Goal: Transaction & Acquisition: Register for event/course

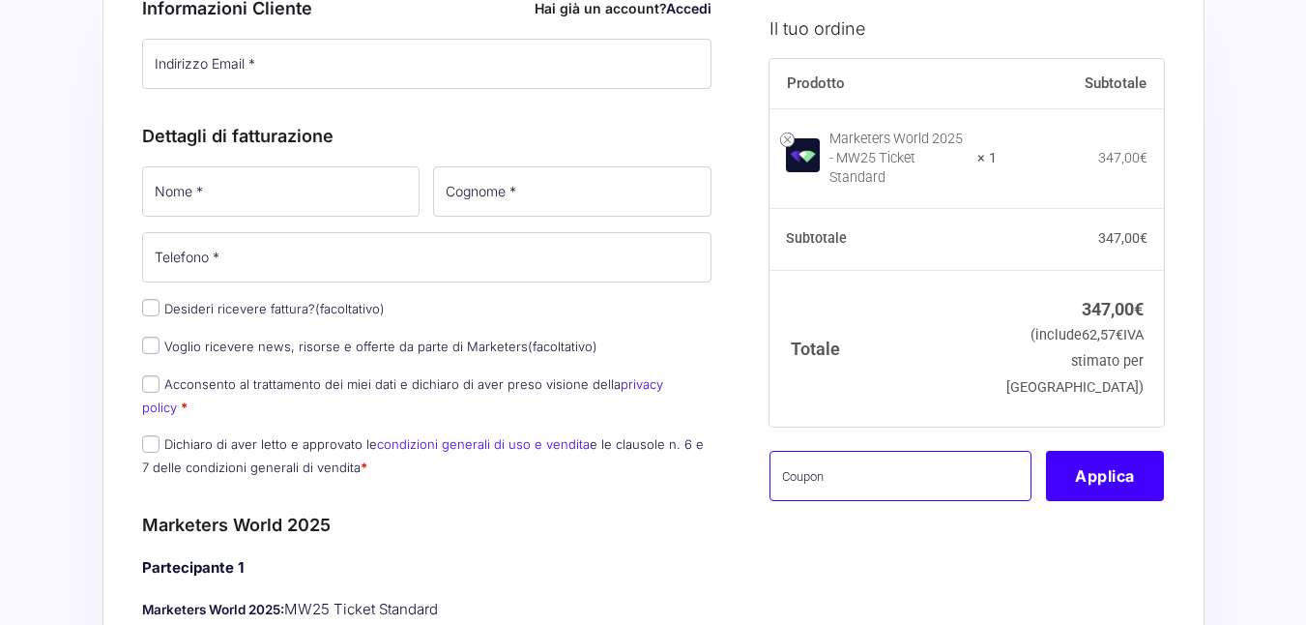
click at [826, 469] on input "text" at bounding box center [901, 475] width 262 height 50
type input "MONETIZZANDO15"
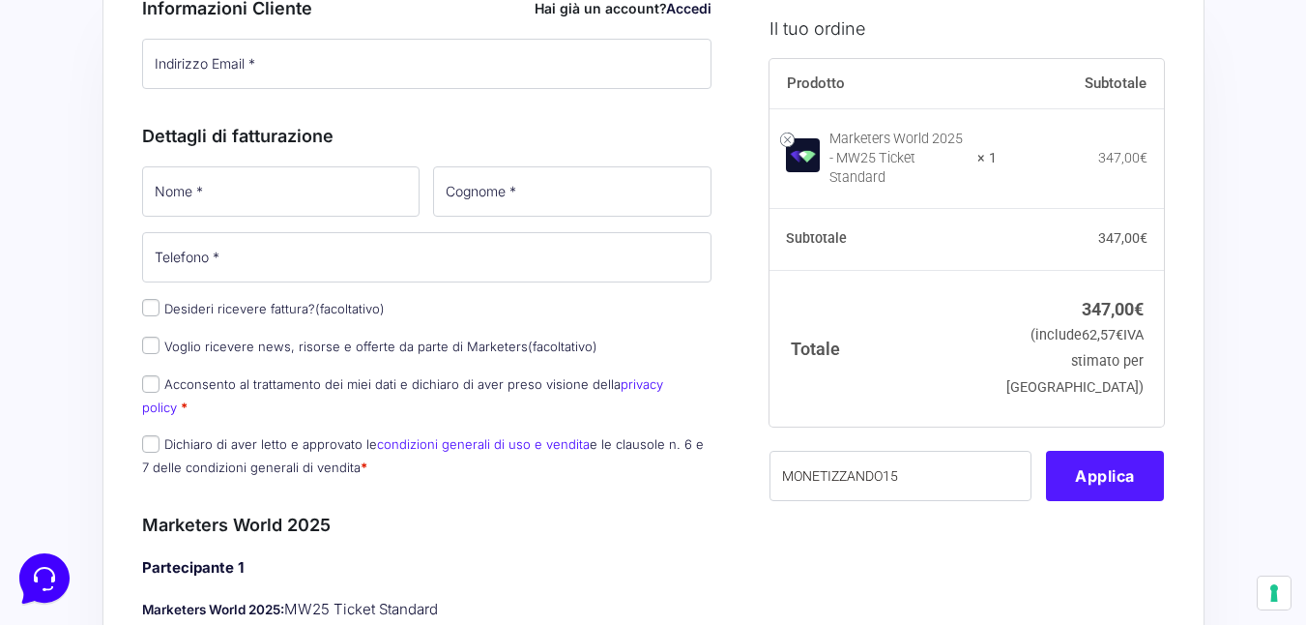
click at [1130, 467] on button "Applica" at bounding box center [1105, 475] width 118 height 50
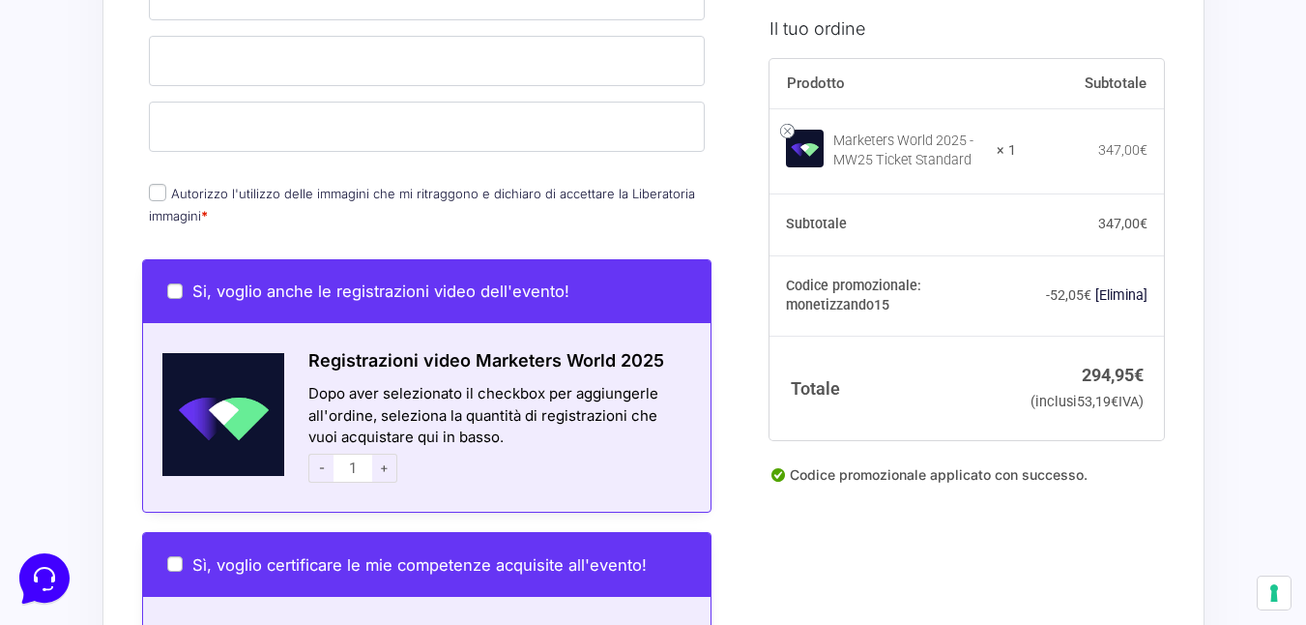
scroll to position [874, 0]
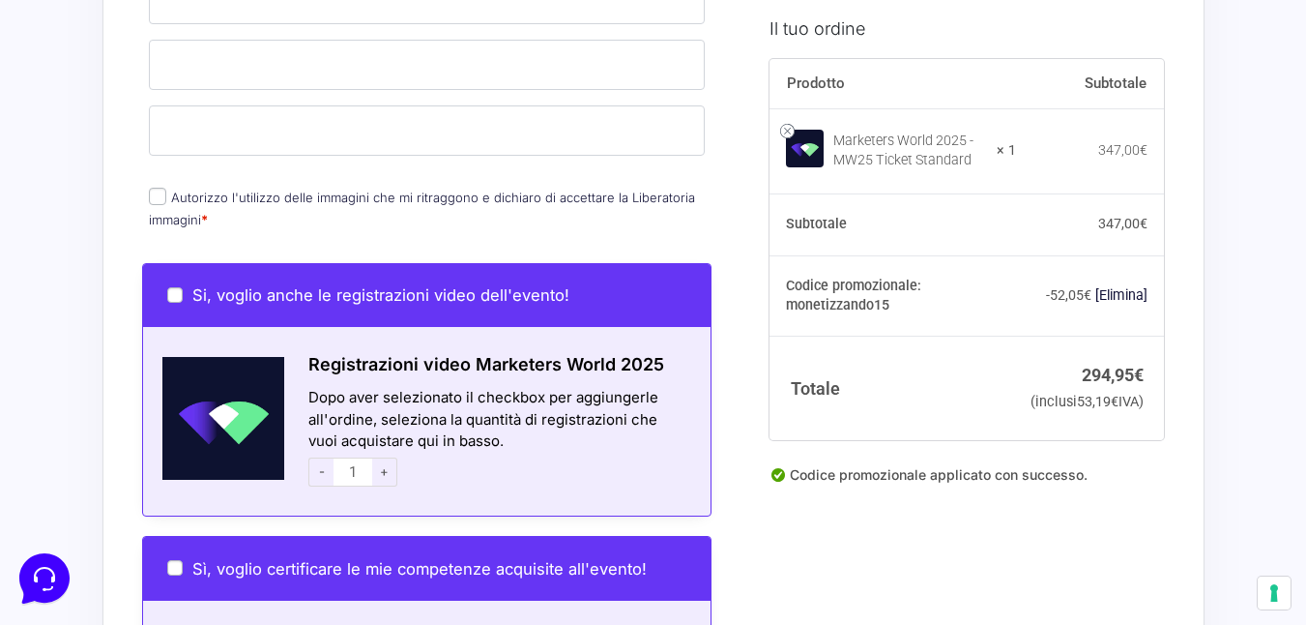
click at [156, 188] on input "Autorizzo l'utilizzo delle immagini che mi ritraggono e dichiaro di accettare l…" at bounding box center [157, 196] width 17 height 17
checkbox input "true"
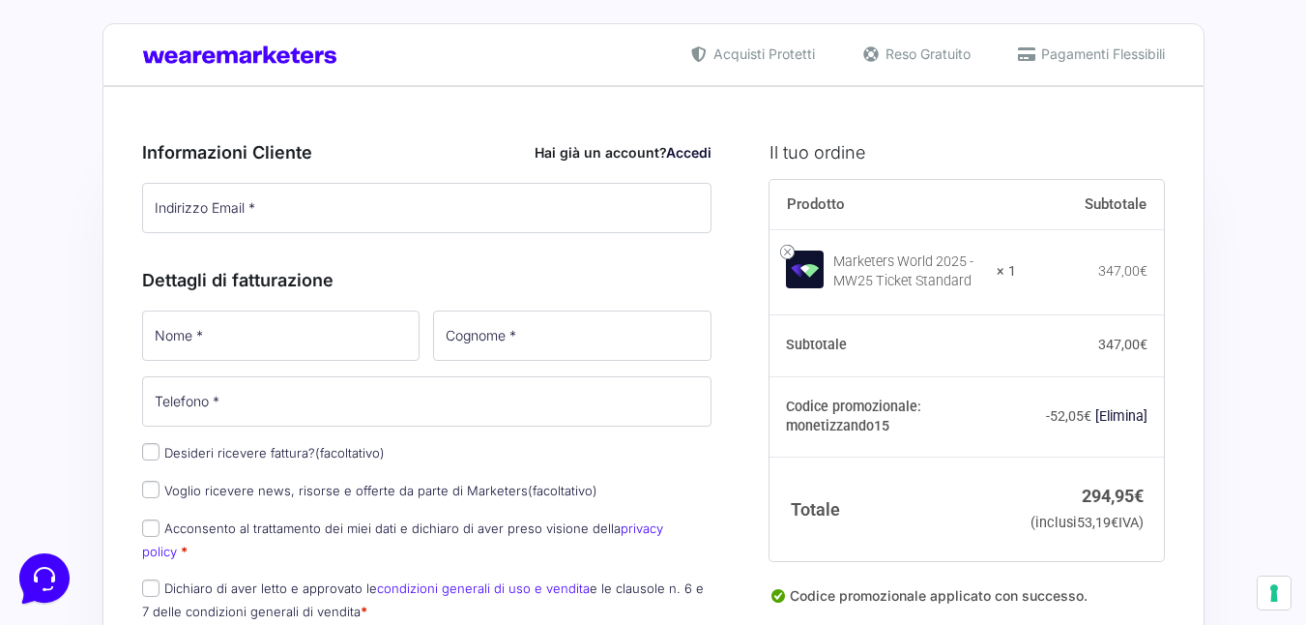
scroll to position [0, 0]
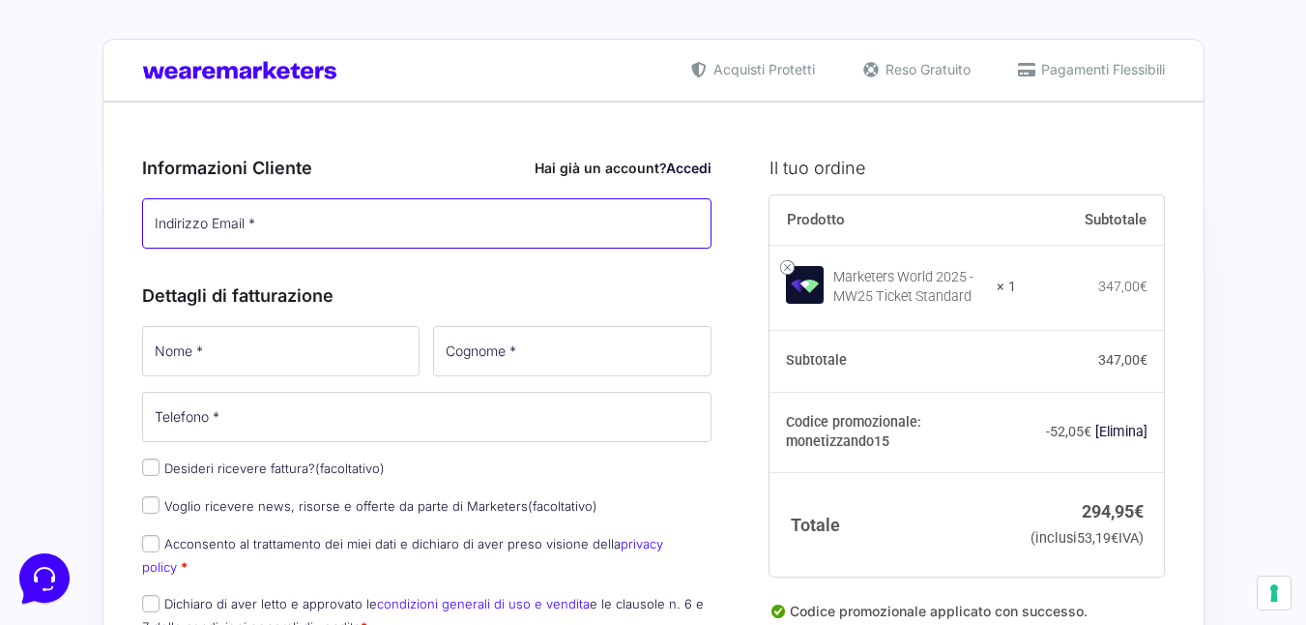
click at [354, 228] on input "Indirizzo Email *" at bounding box center [427, 223] width 570 height 50
type input "[EMAIL_ADDRESS][DOMAIN_NAME]"
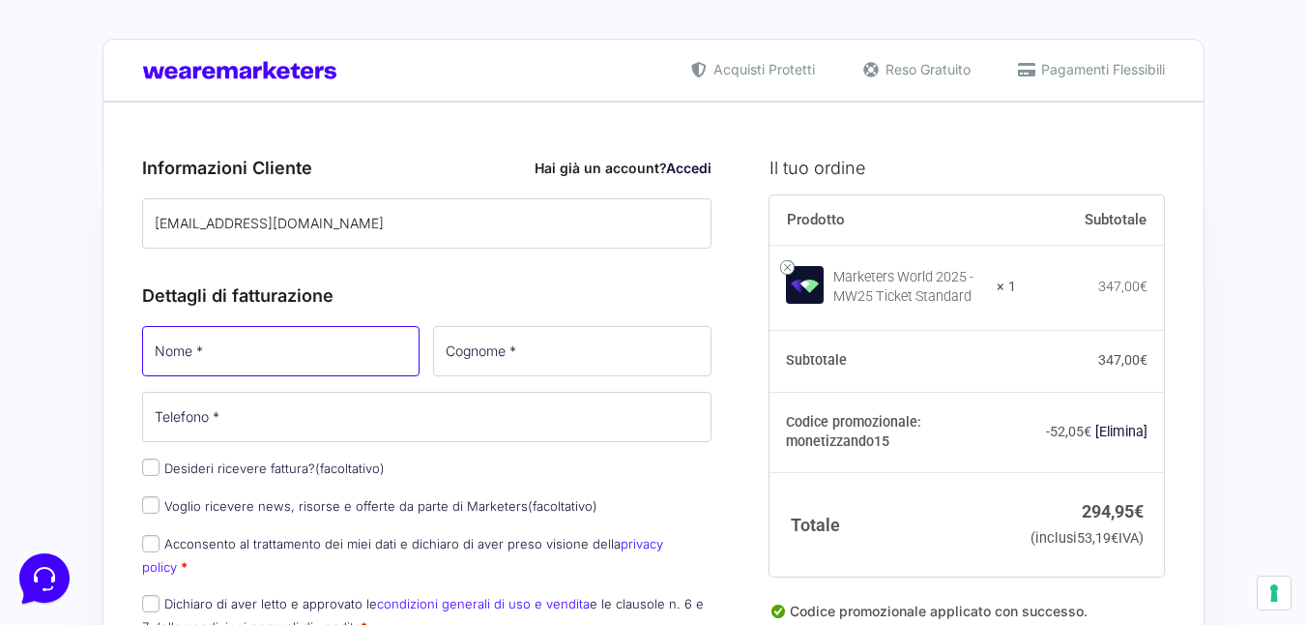
type input "[PERSON_NAME]"
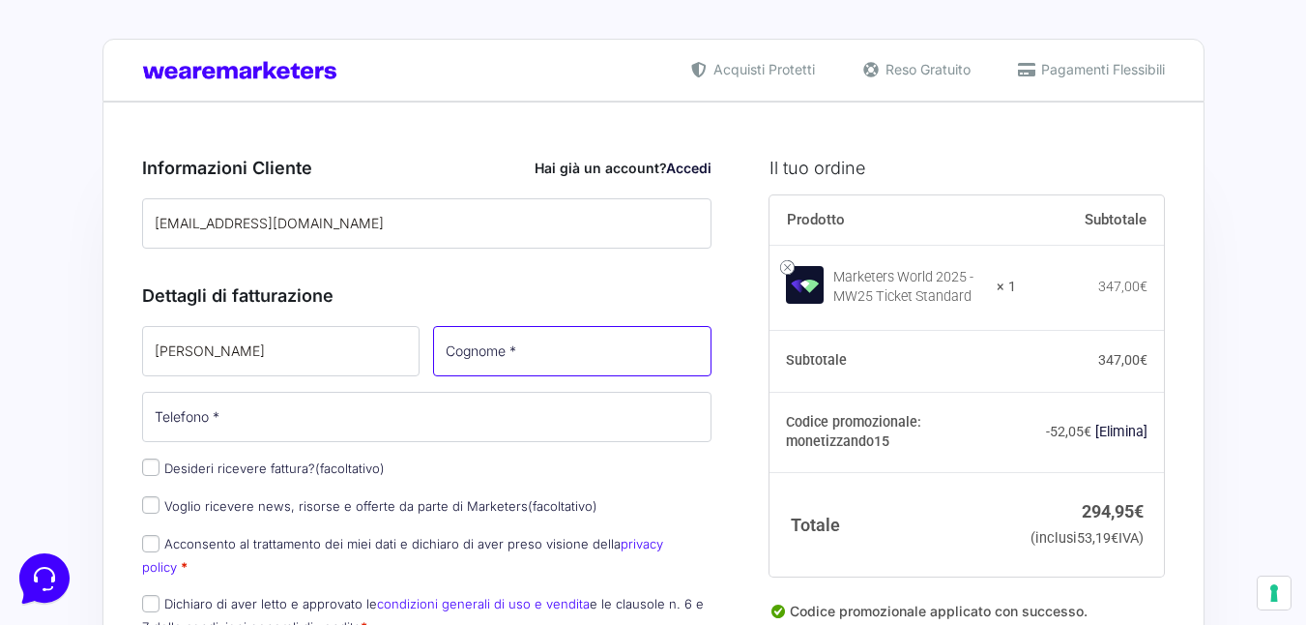
type input "Sanna"
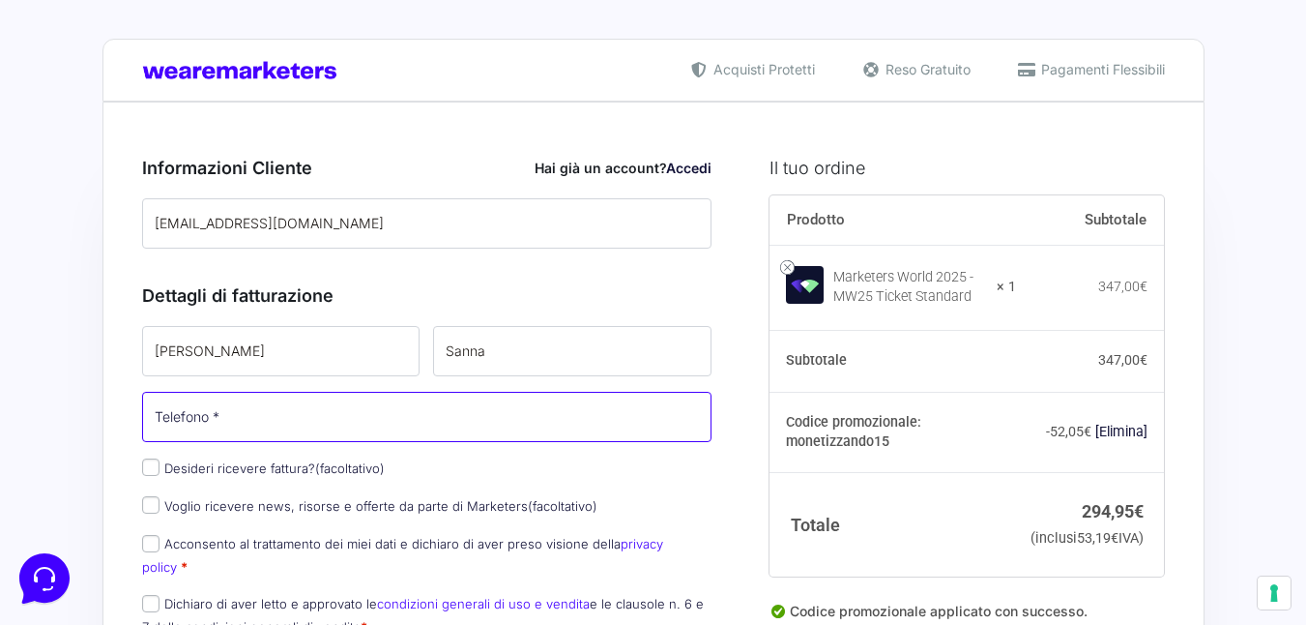
type input "[PHONE_NUMBER]"
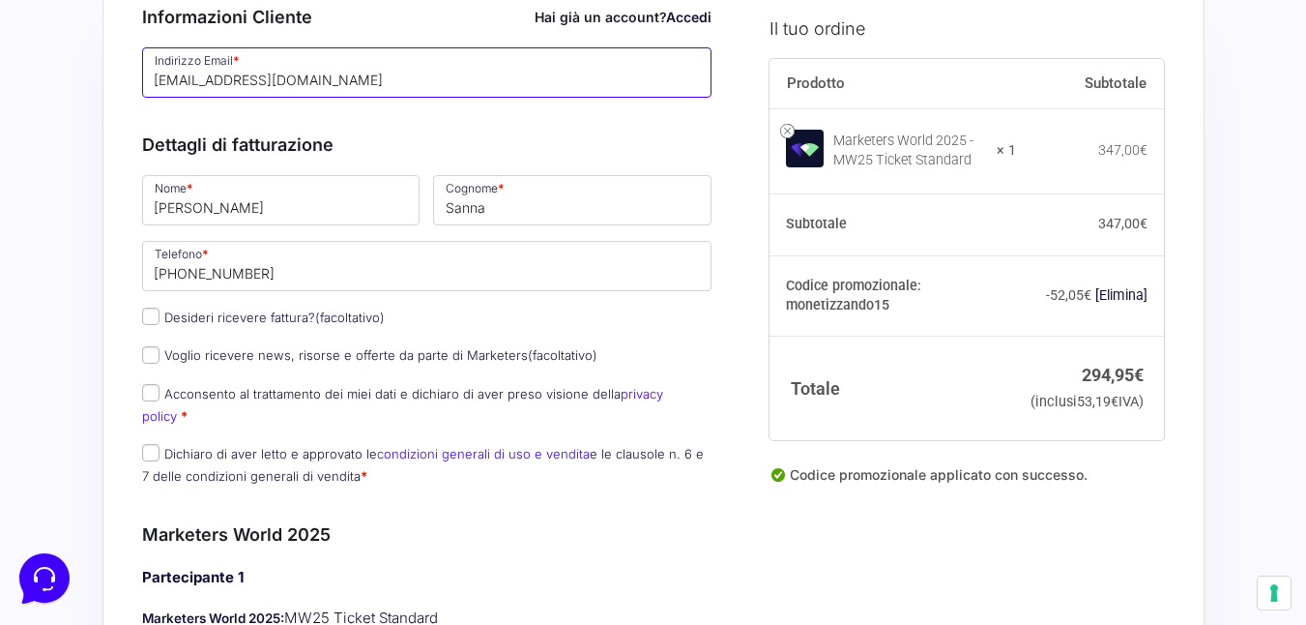
scroll to position [155, 0]
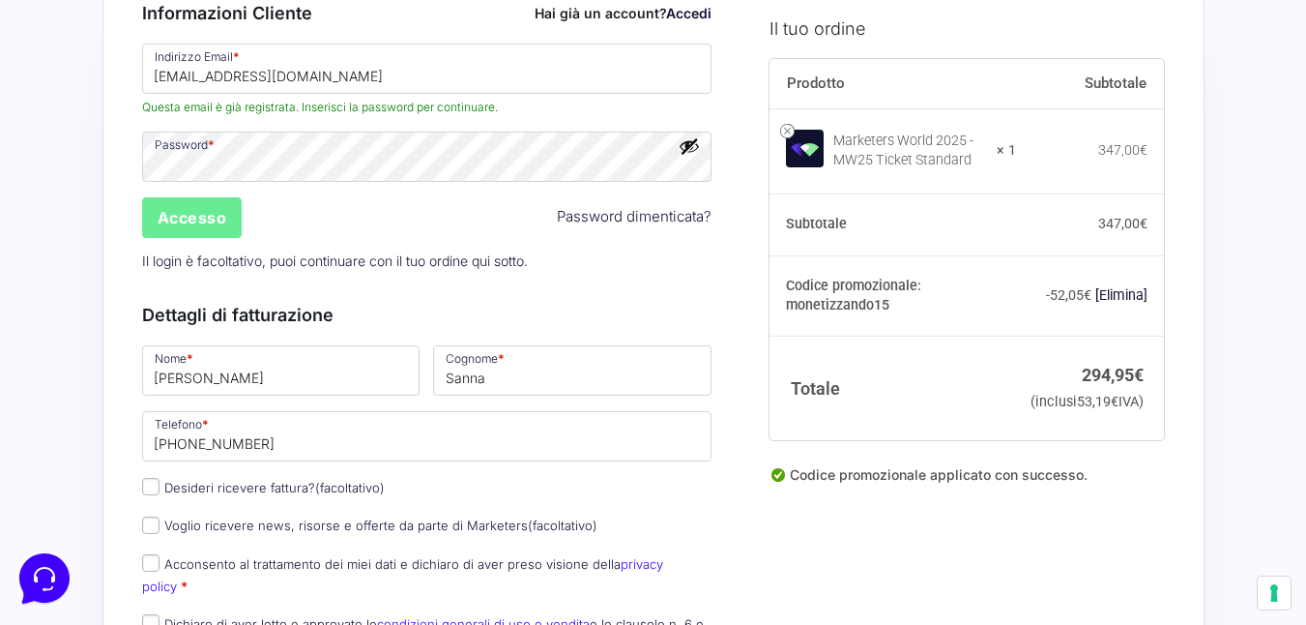
click at [687, 151] on button "Mostra password" at bounding box center [689, 145] width 21 height 21
click at [223, 219] on input "Accesso" at bounding box center [192, 217] width 101 height 41
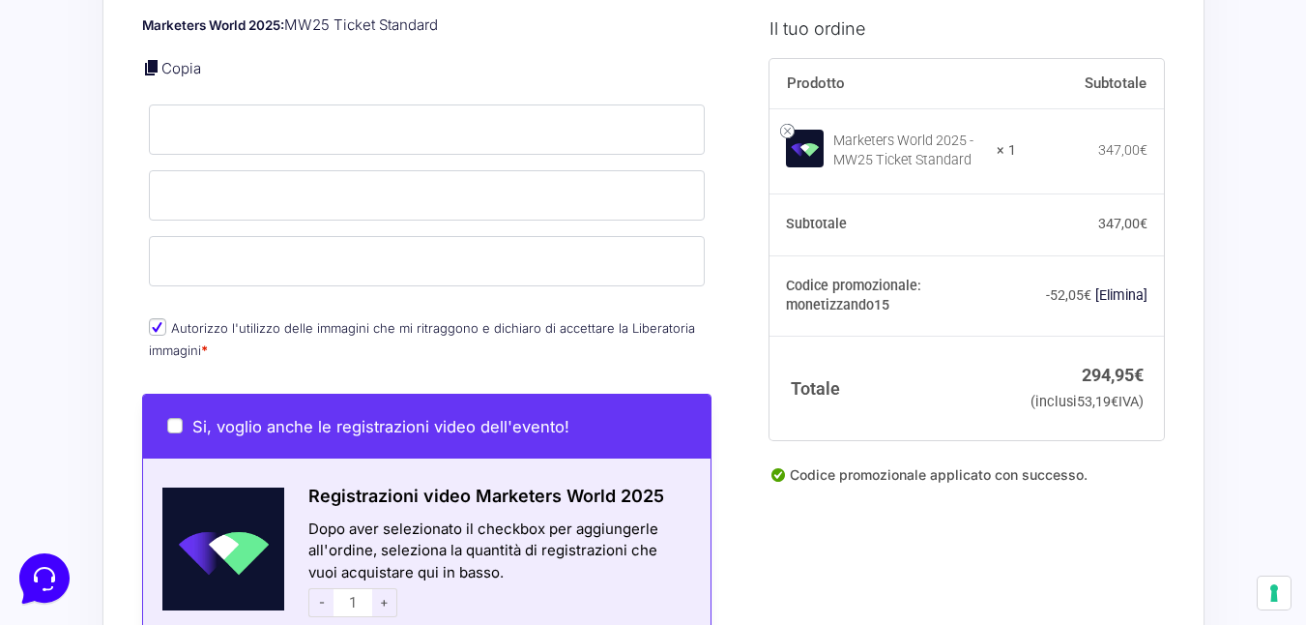
scroll to position [902, 0]
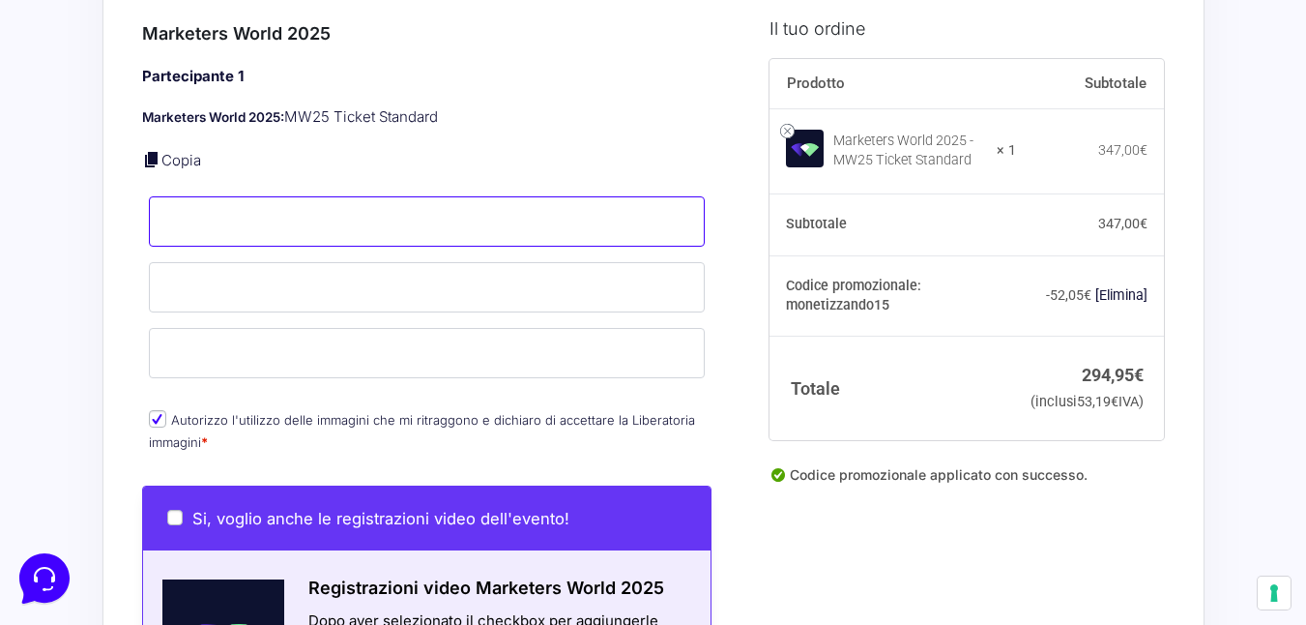
click at [310, 196] on input "Nome *" at bounding box center [427, 221] width 557 height 50
type input "[PERSON_NAME]"
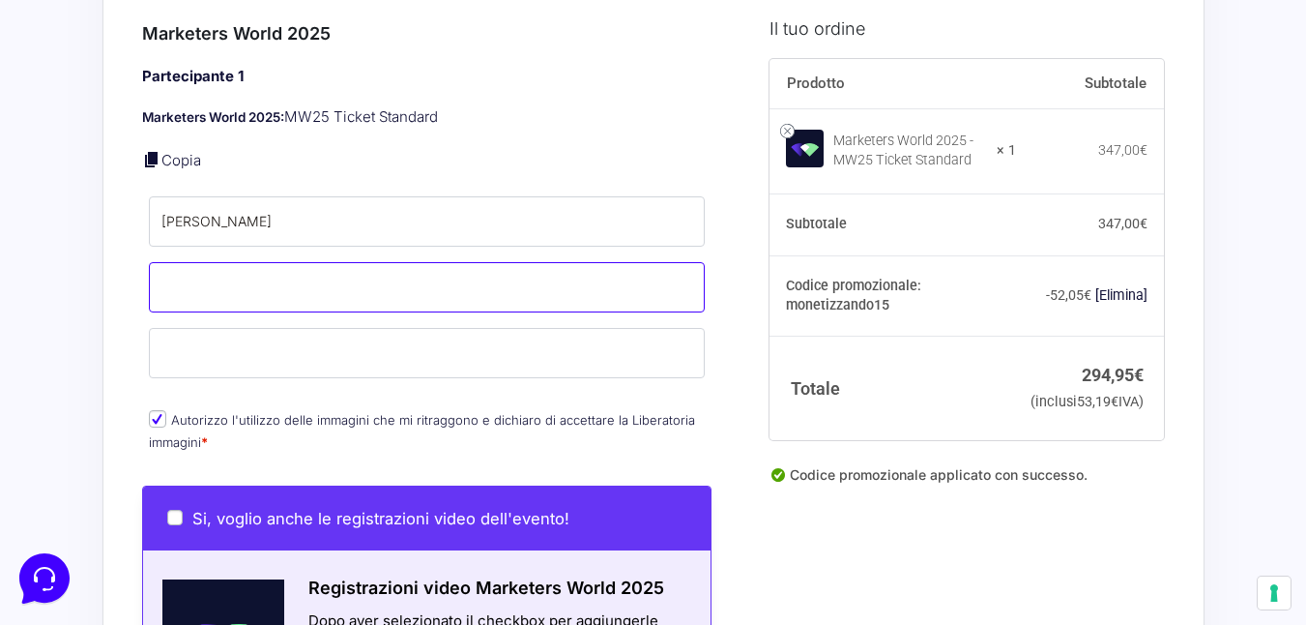
type input "Sanna"
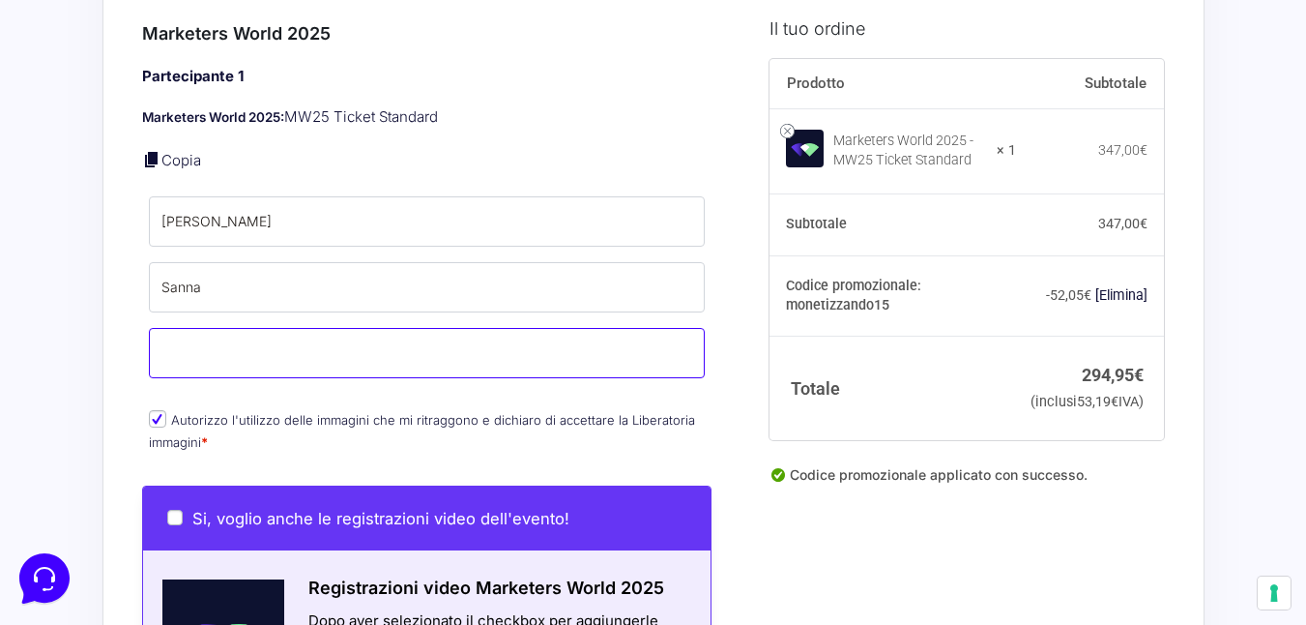
type input "[EMAIL_ADDRESS][DOMAIN_NAME]"
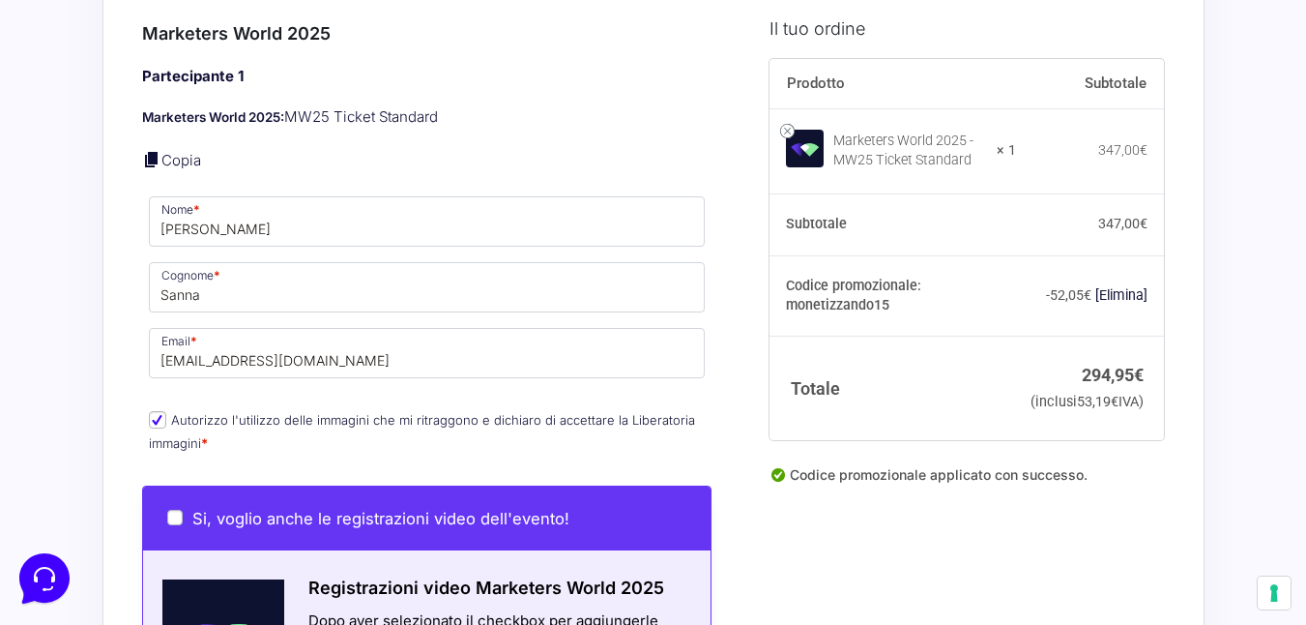
click at [708, 262] on p "Cognome * Sanna" at bounding box center [427, 287] width 570 height 56
click at [720, 260] on div "ERROR : The username or password you entered is incorrect. Lost your password ?…" at bounding box center [449, 443] width 614 height 2425
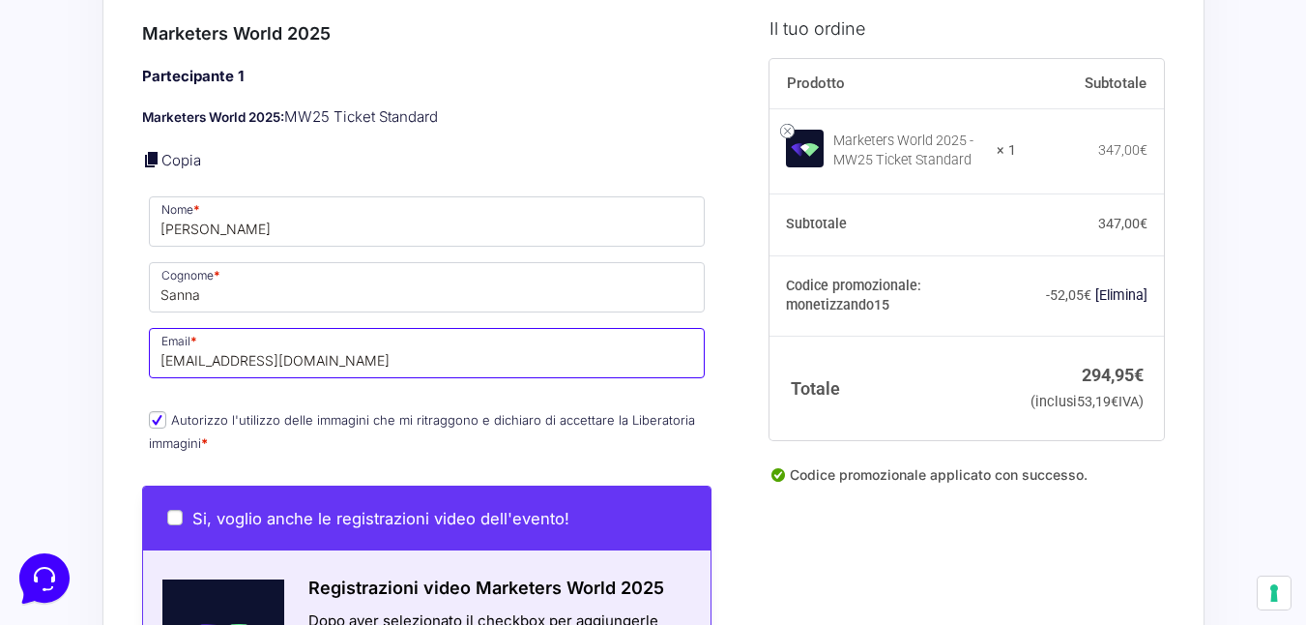
drag, startPoint x: 326, startPoint y: 327, endPoint x: 174, endPoint y: 338, distance: 152.2
click at [174, 338] on input "[EMAIL_ADDRESS][DOMAIN_NAME]" at bounding box center [427, 353] width 557 height 50
click at [203, 338] on input "[EMAIL_ADDRESS][DOMAIN_NAME]" at bounding box center [427, 353] width 557 height 50
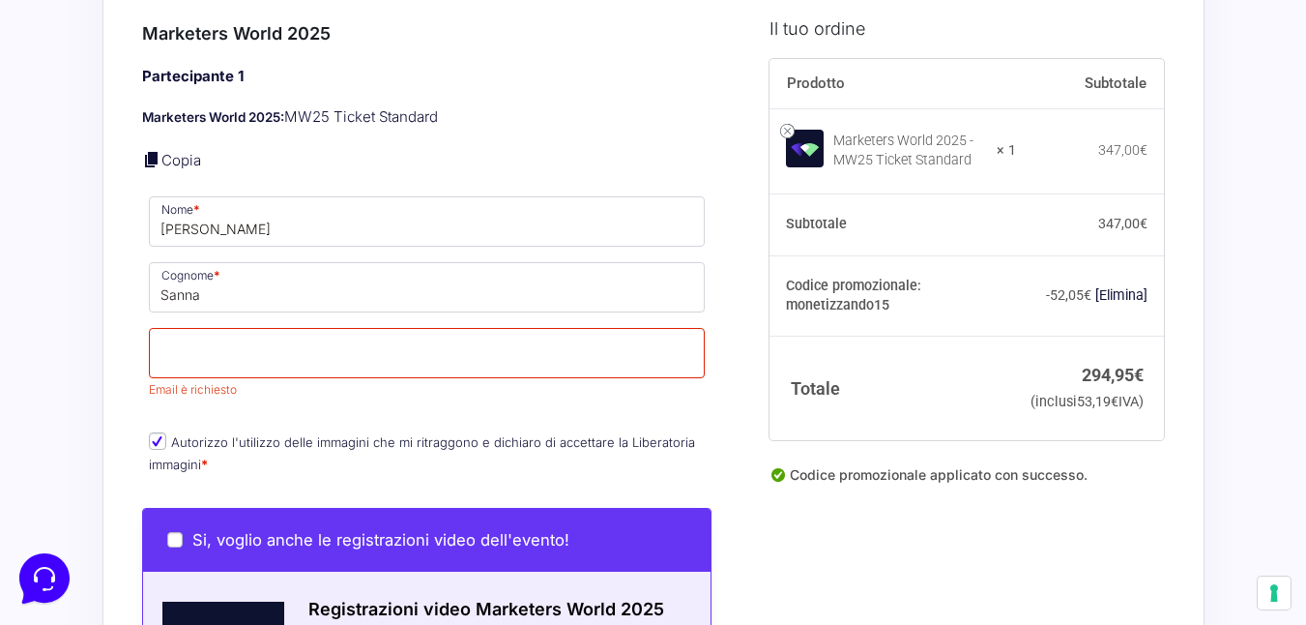
click at [706, 325] on p "Email * Email è richiesto" at bounding box center [427, 364] width 570 height 78
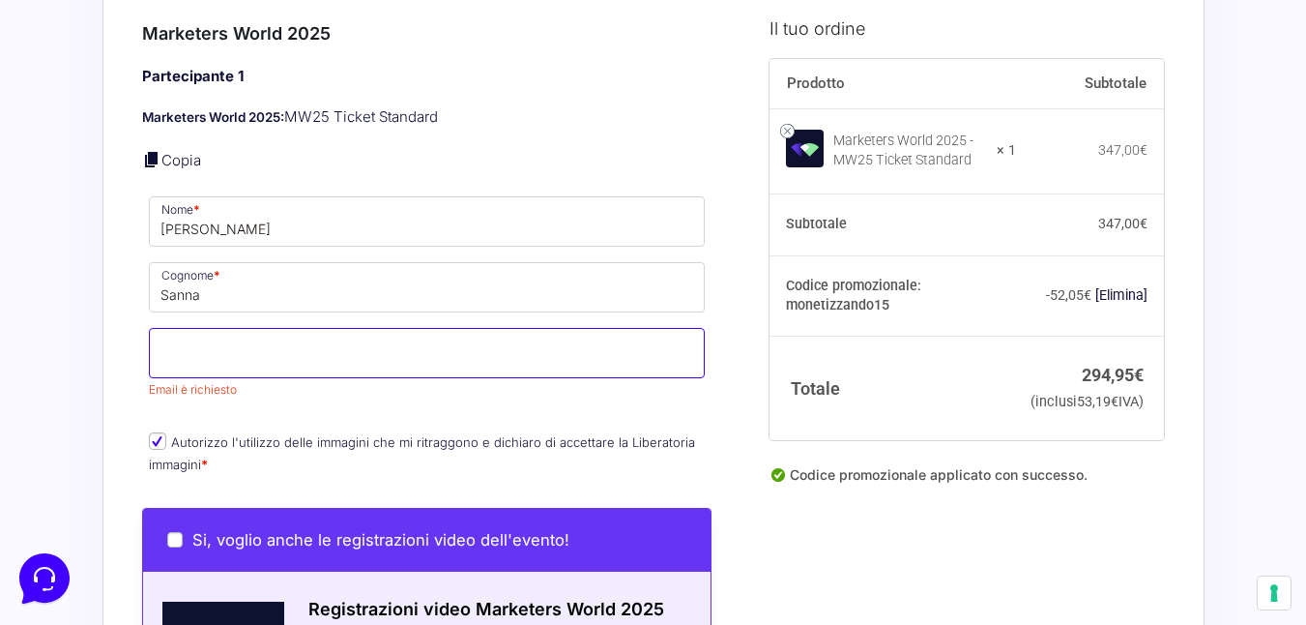
click at [626, 336] on input "Email *" at bounding box center [427, 353] width 557 height 50
click at [462, 346] on input "fd" at bounding box center [427, 353] width 557 height 50
type input "[EMAIL_ADDRESS][DOMAIN_NAME]"
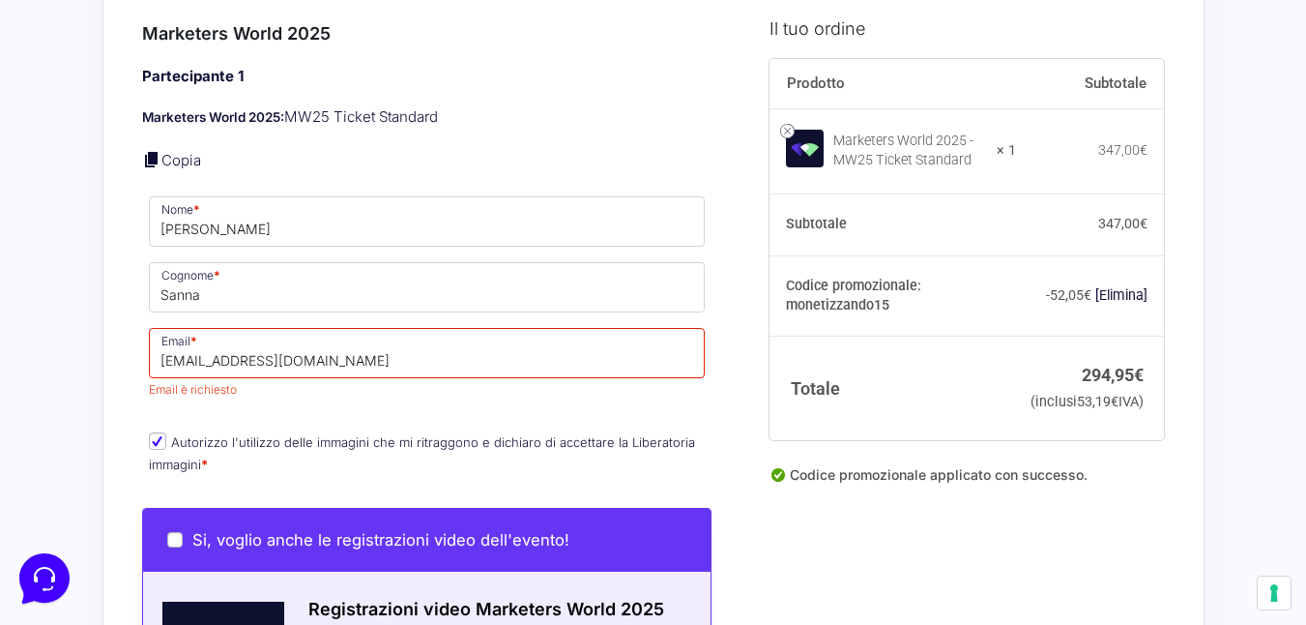
click at [748, 332] on div "ERROR : The username or password you entered is incorrect. Lost your password ?…" at bounding box center [449, 454] width 614 height 2446
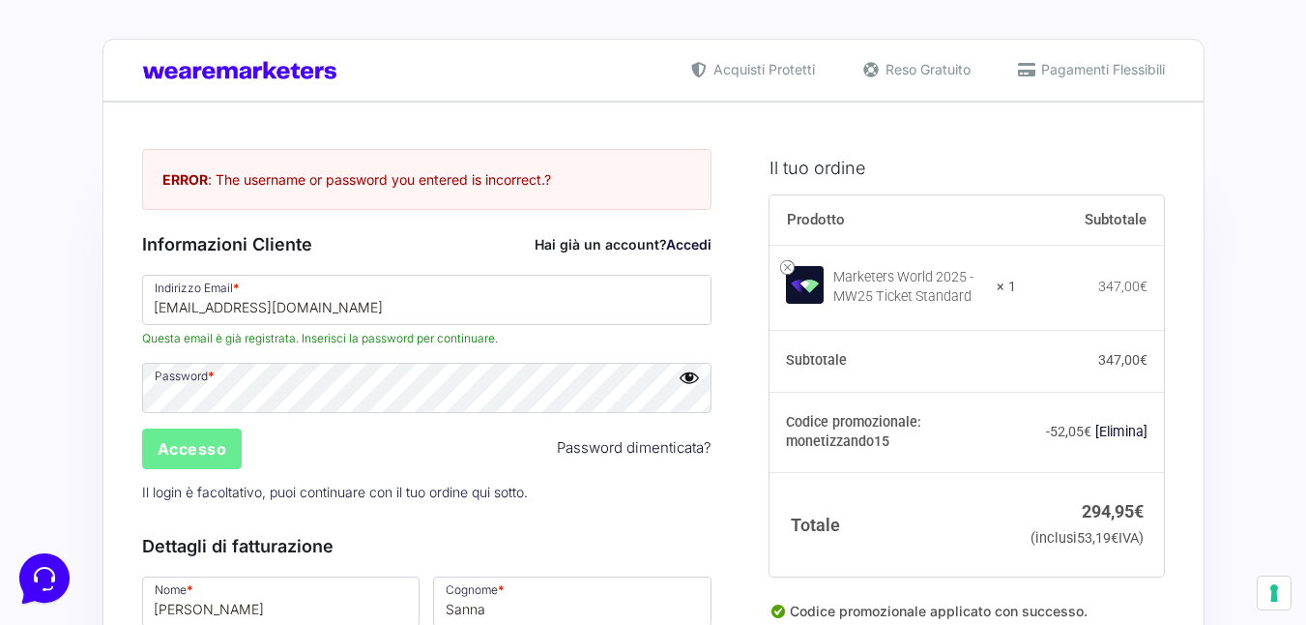
scroll to position [4, 0]
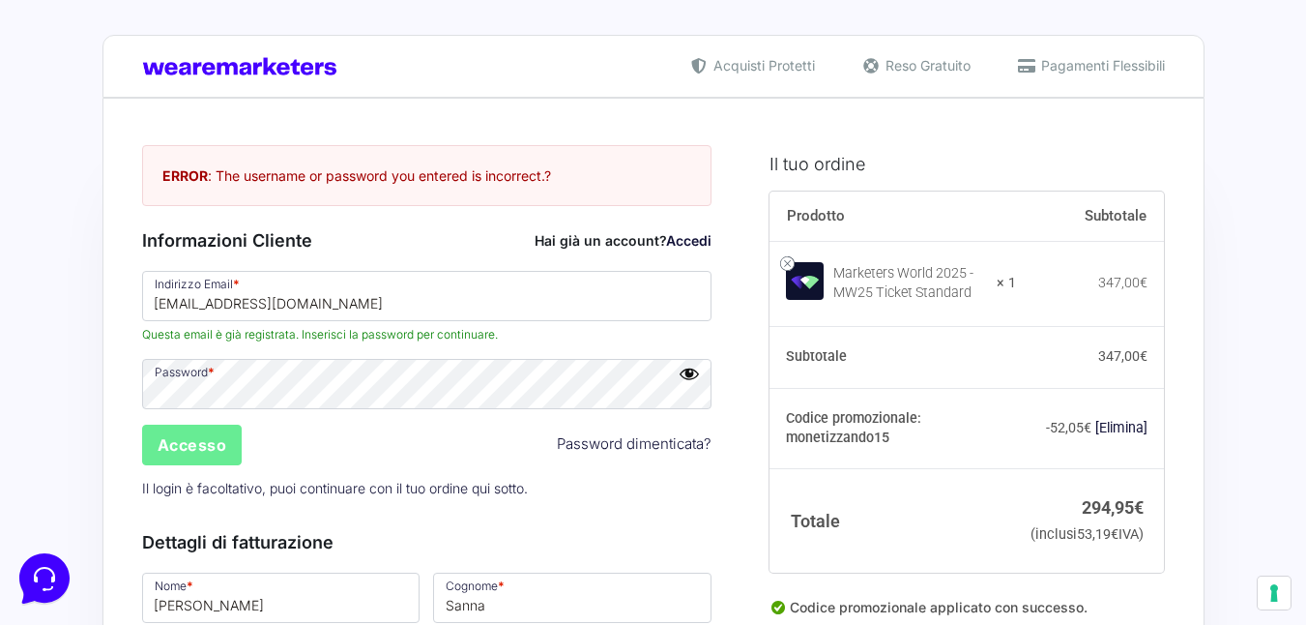
click at [605, 434] on link "Password dimenticata?" at bounding box center [634, 444] width 155 height 22
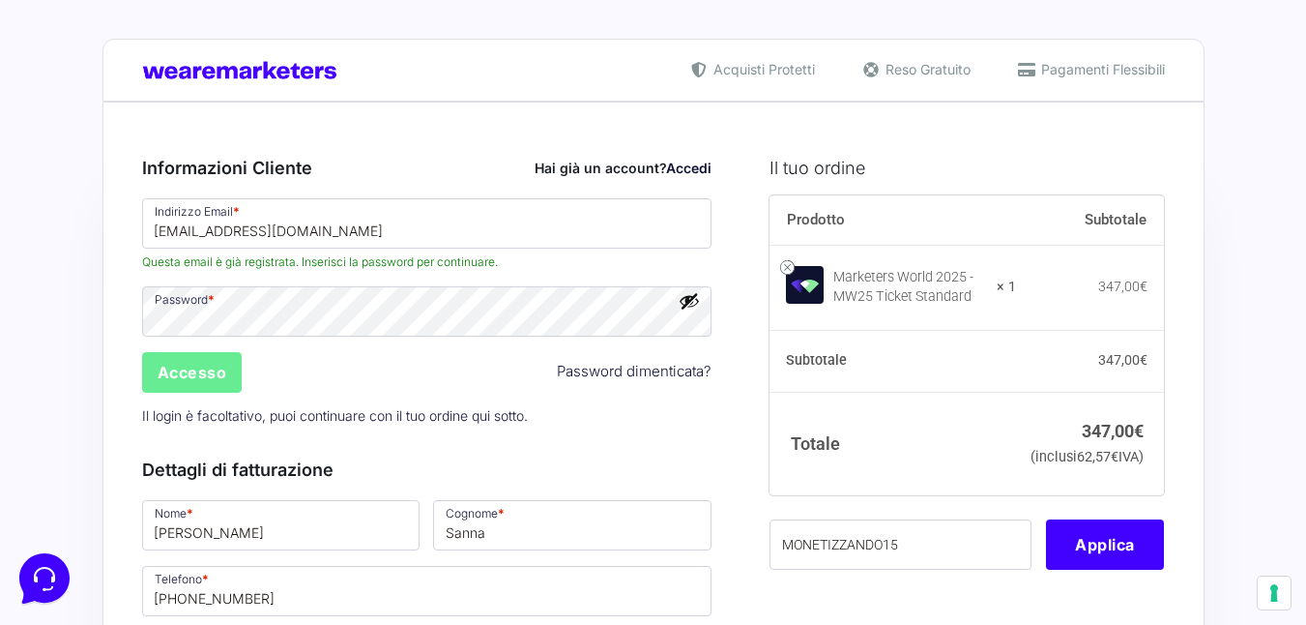
click at [685, 304] on button "Mostra password" at bounding box center [689, 300] width 21 height 21
click at [169, 361] on input "Accesso" at bounding box center [192, 372] width 101 height 41
click at [302, 367] on div "Accesso Password dimenticata?" at bounding box center [427, 372] width 584 height 46
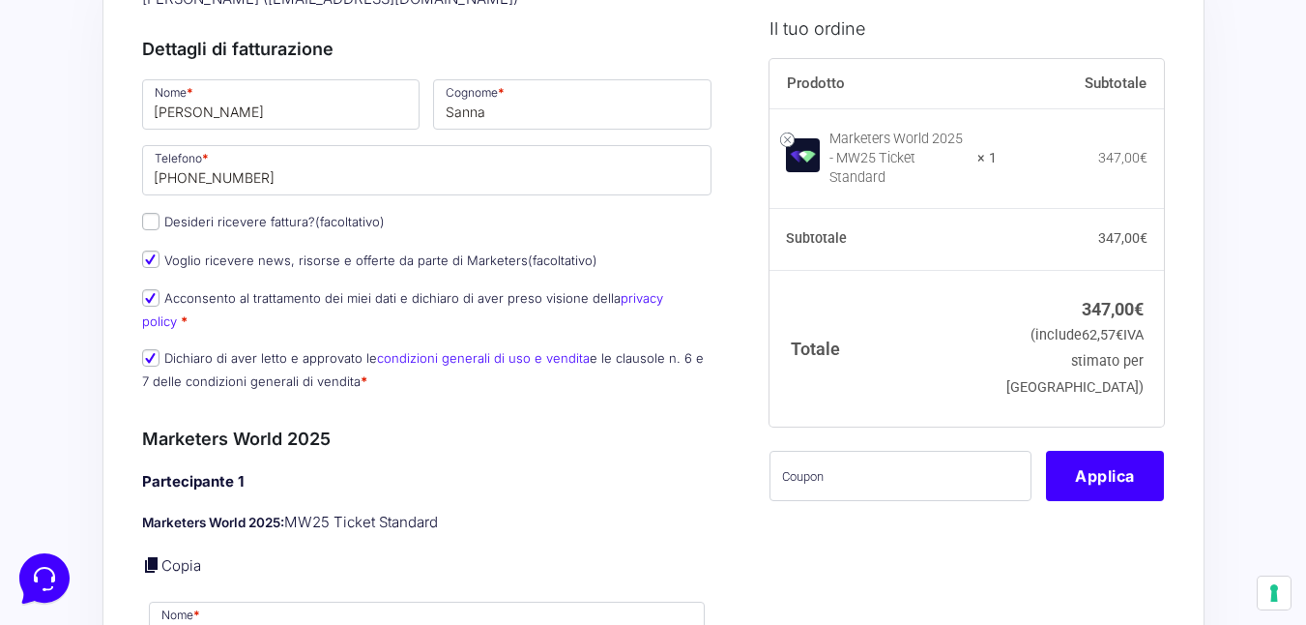
scroll to position [351, 0]
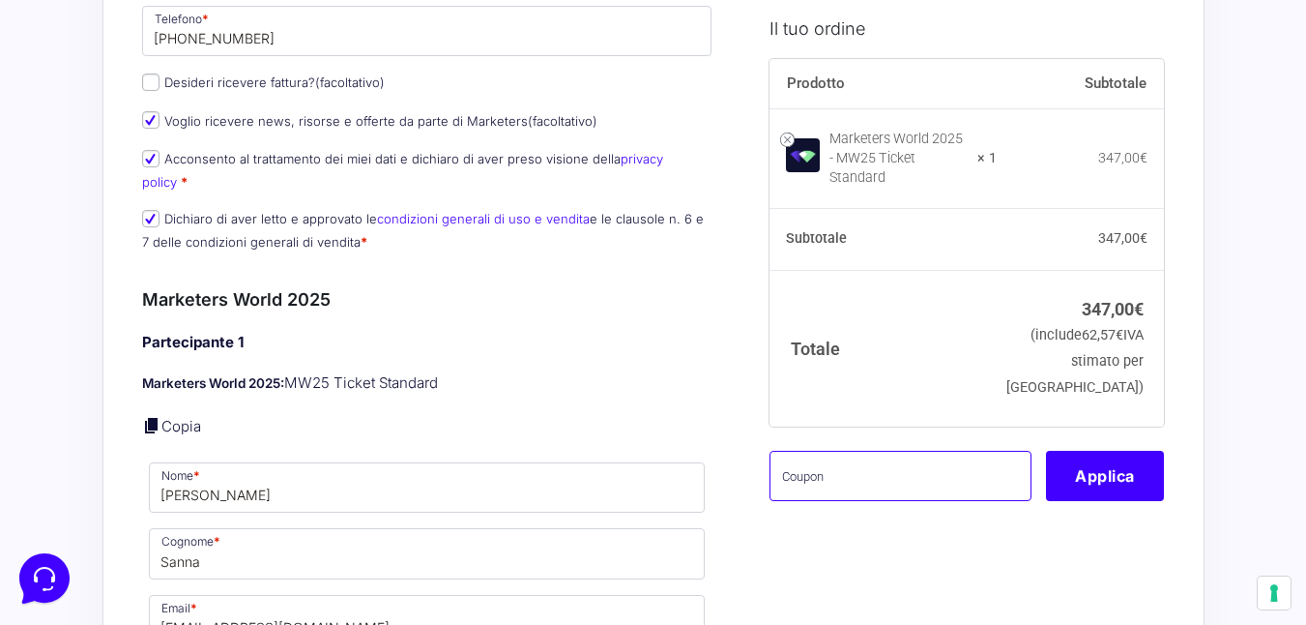
click at [814, 471] on input "text" at bounding box center [901, 475] width 262 height 50
type input "m"
type input "MONETIZZANDO15"
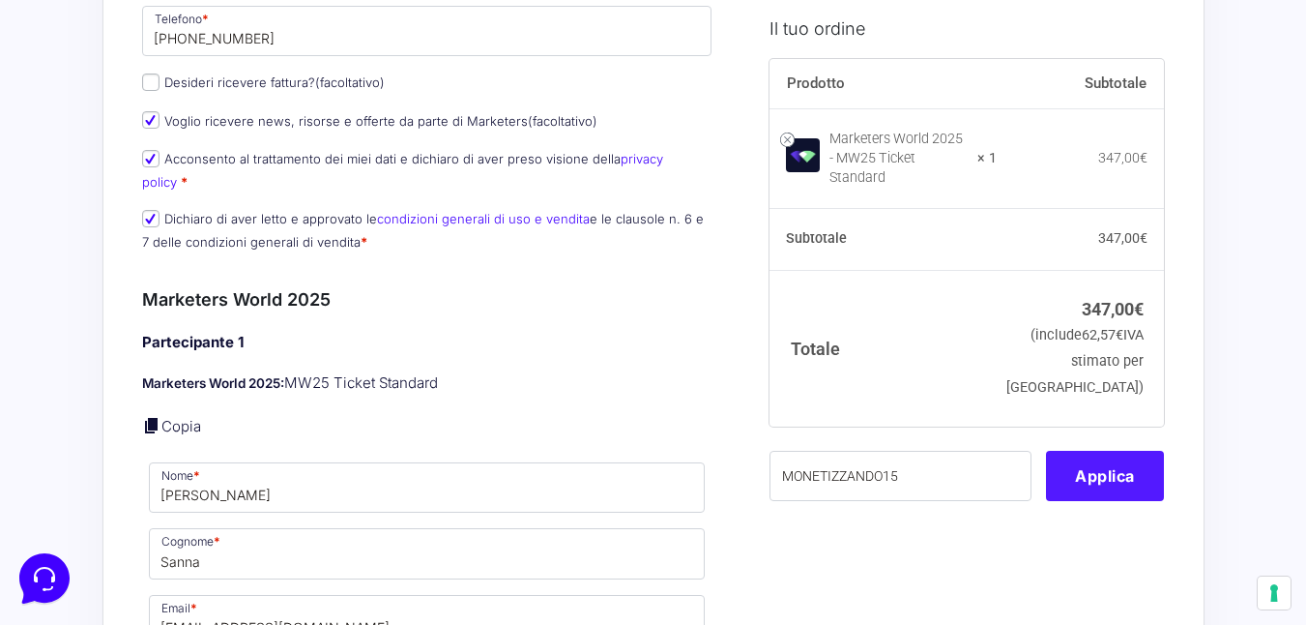
click at [1133, 450] on button "Applica" at bounding box center [1105, 475] width 118 height 50
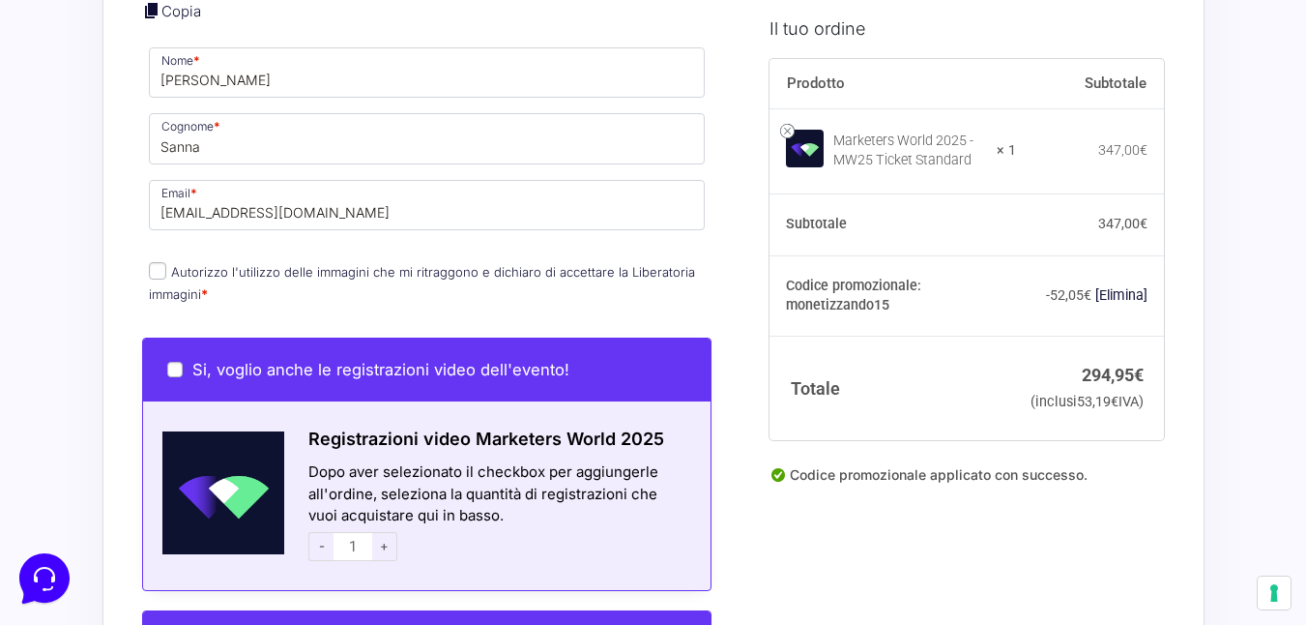
scroll to position [780, 0]
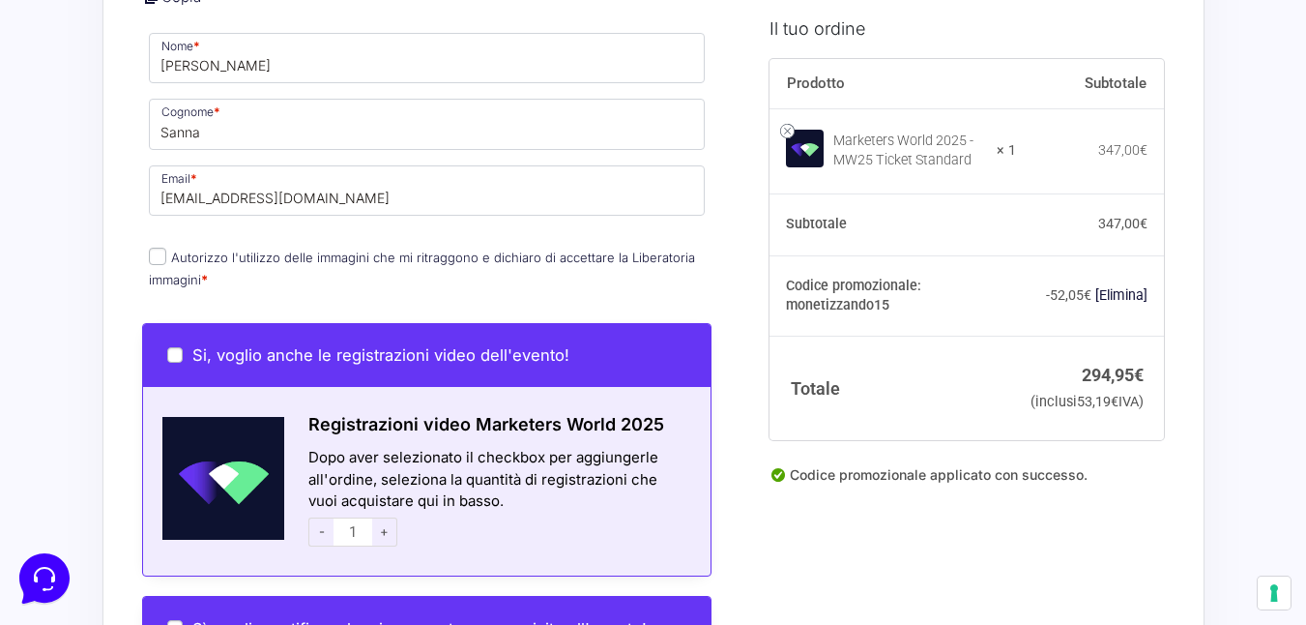
click at [159, 248] on input "Autorizzo l'utilizzo delle immagini che mi ritraggono e dichiaro di accettare l…" at bounding box center [157, 256] width 17 height 17
checkbox input "true"
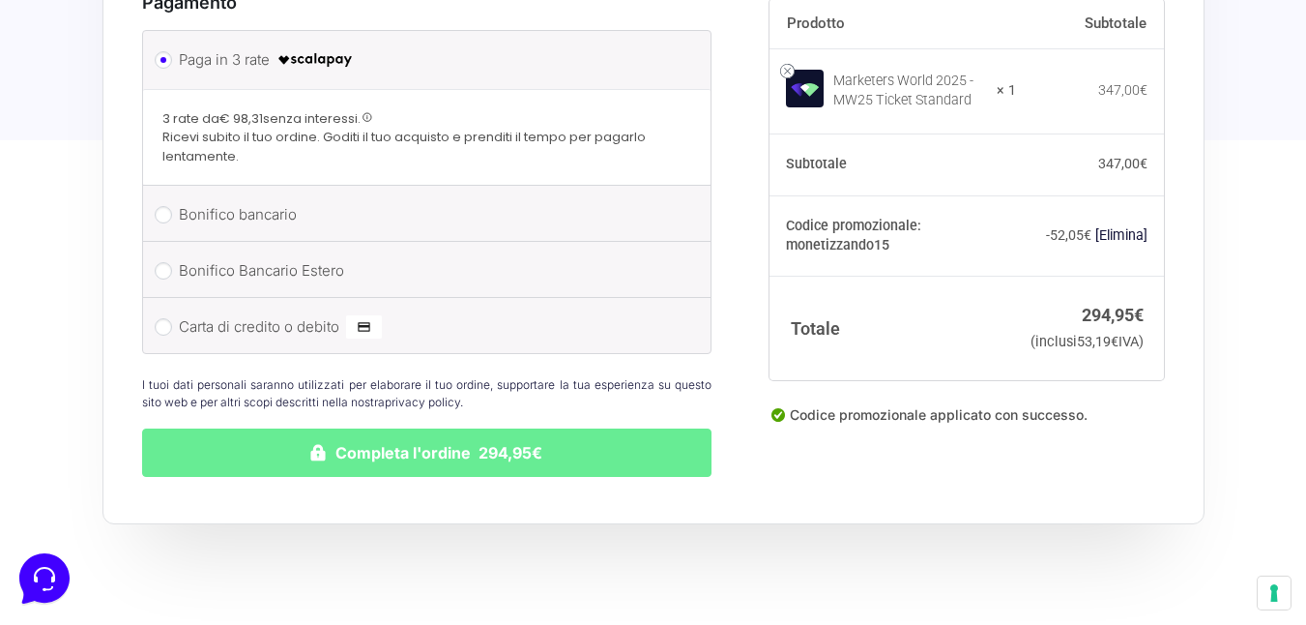
scroll to position [1800, 0]
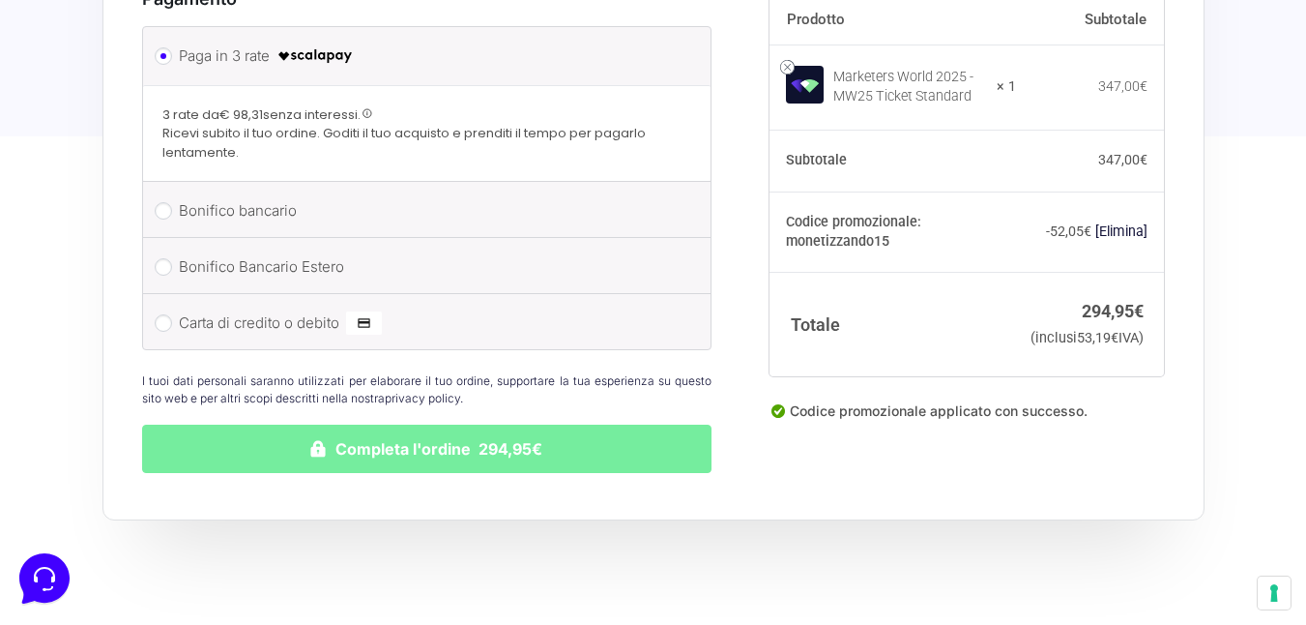
click at [393, 434] on button "Completa l'ordine 294,95€" at bounding box center [427, 448] width 570 height 48
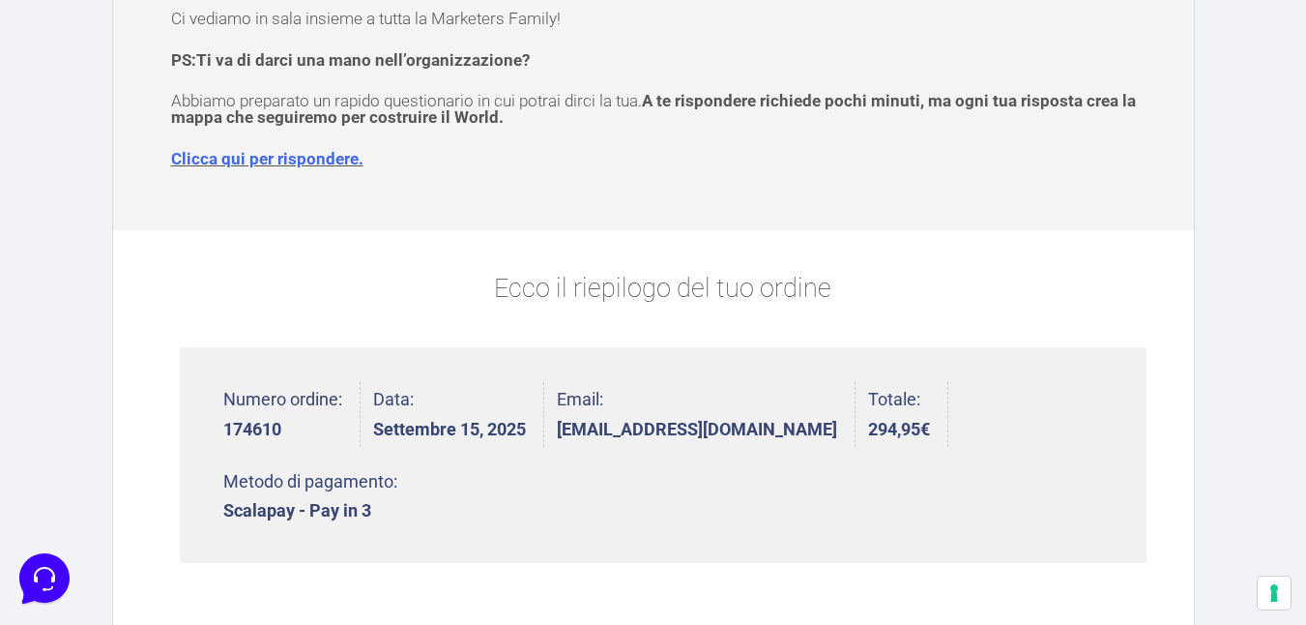
scroll to position [264, 0]
click at [321, 161] on link "Clicca qui per rispondere." at bounding box center [267, 159] width 192 height 19
